Goal: Information Seeking & Learning: Learn about a topic

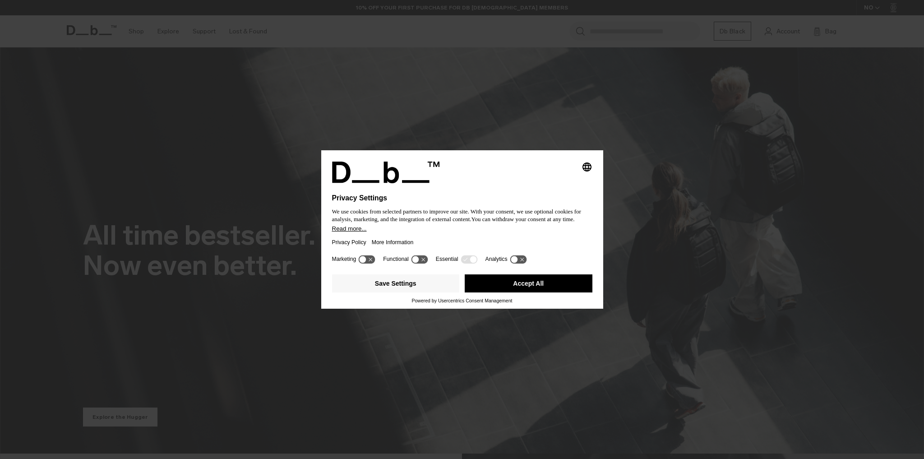
click at [529, 282] on button "Accept All" at bounding box center [529, 283] width 128 height 18
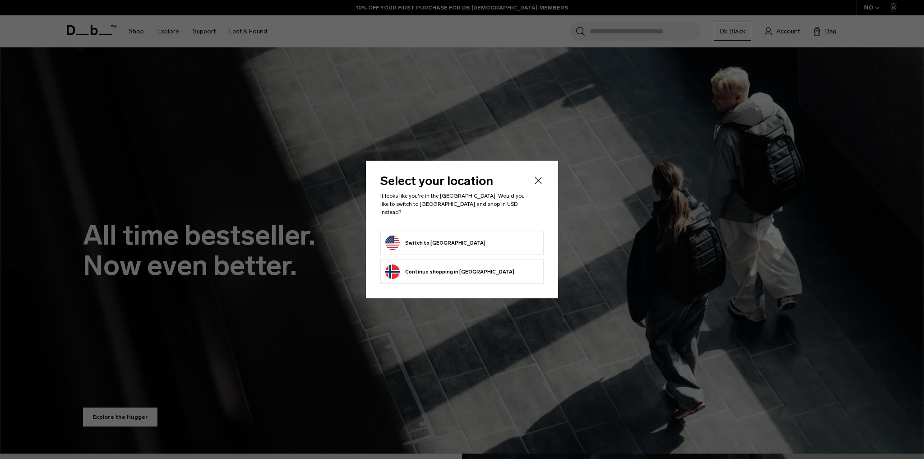
click at [431, 236] on button "Switch to [GEOGRAPHIC_DATA]" at bounding box center [435, 243] width 100 height 14
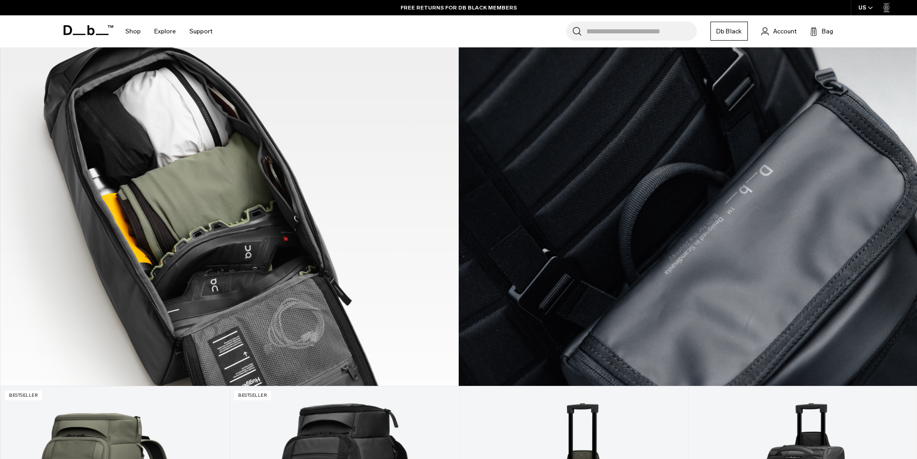
scroll to position [472, 0]
